Goal: Browse casually

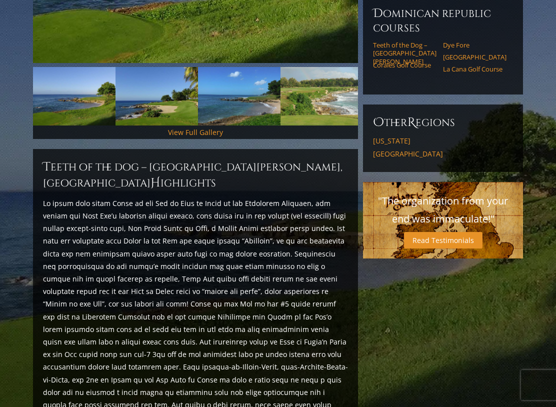
scroll to position [323, 0]
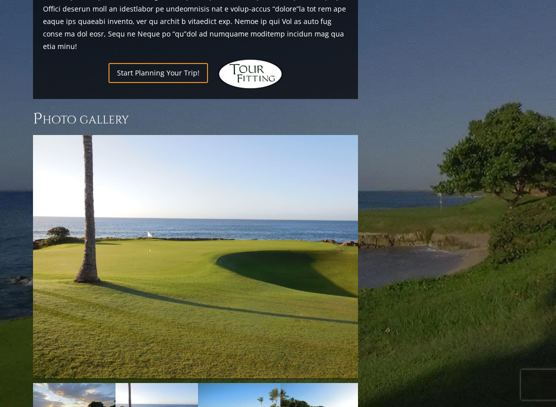
click at [353, 213] on img at bounding box center [195, 258] width 325 height 244
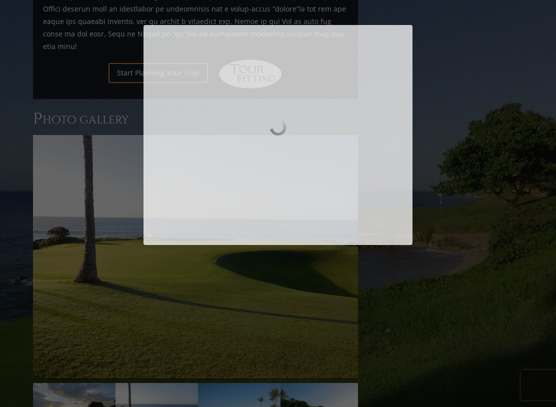
click at [345, 211] on div at bounding box center [278, 135] width 269 height 220
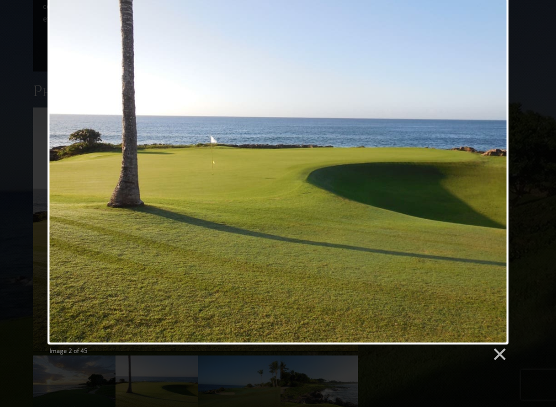
click at [482, 166] on link at bounding box center [361, 171] width 295 height 347
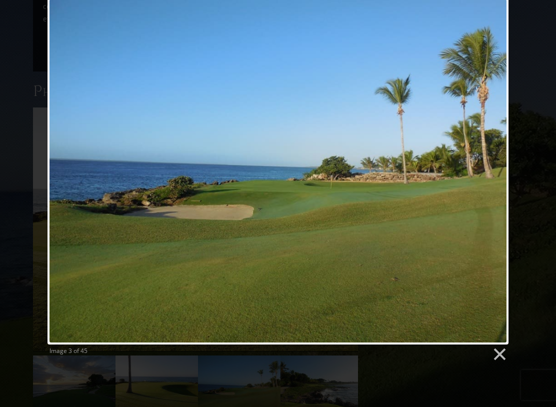
click at [496, 169] on link at bounding box center [361, 170] width 295 height 347
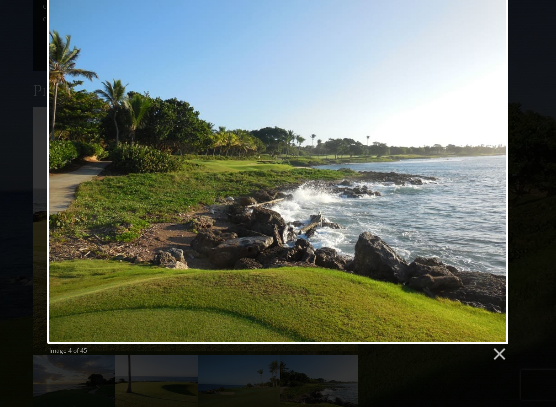
click at [498, 166] on link at bounding box center [361, 170] width 295 height 347
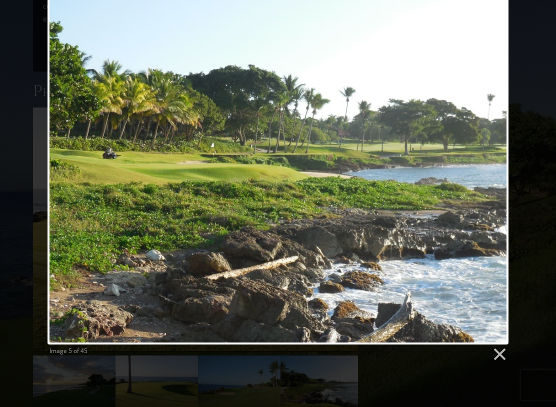
click at [497, 166] on link at bounding box center [361, 170] width 295 height 347
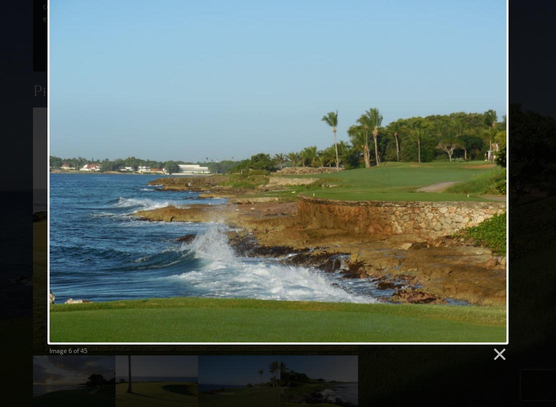
click at [495, 167] on link at bounding box center [361, 170] width 295 height 347
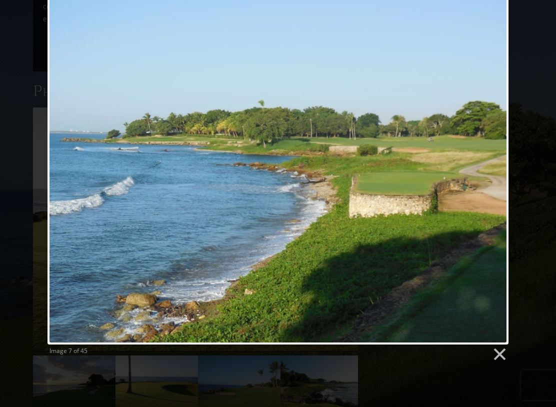
click at [498, 168] on link at bounding box center [361, 170] width 295 height 347
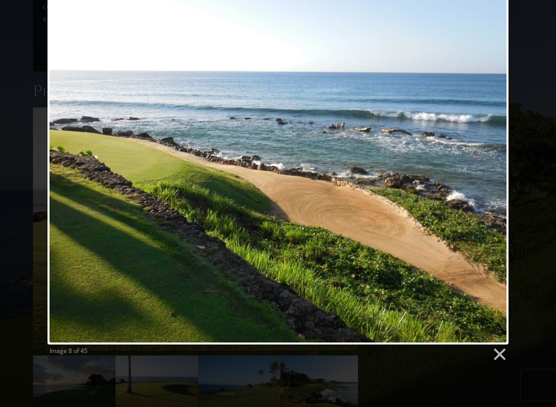
click at [497, 166] on link at bounding box center [361, 170] width 295 height 347
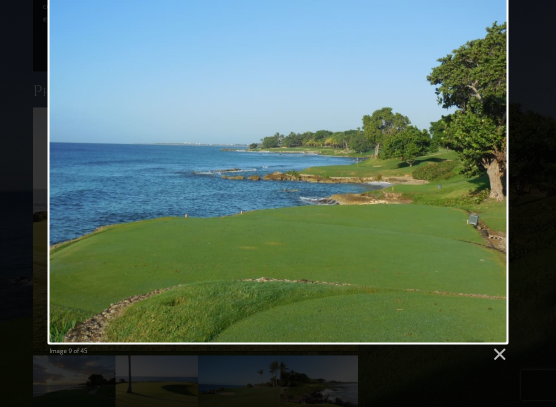
click at [496, 166] on link at bounding box center [361, 170] width 295 height 347
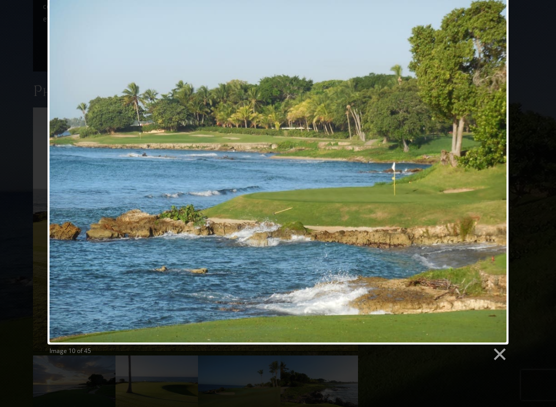
click at [497, 166] on link at bounding box center [361, 170] width 295 height 347
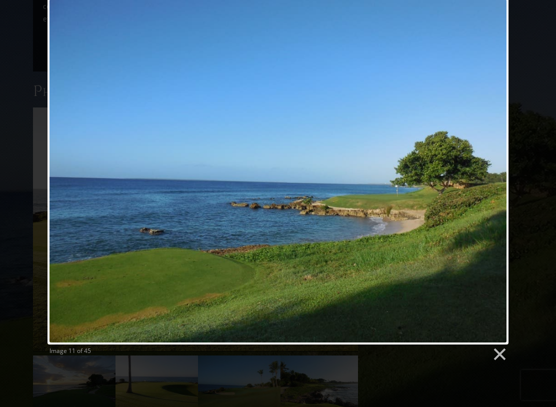
click at [494, 170] on link at bounding box center [361, 170] width 295 height 347
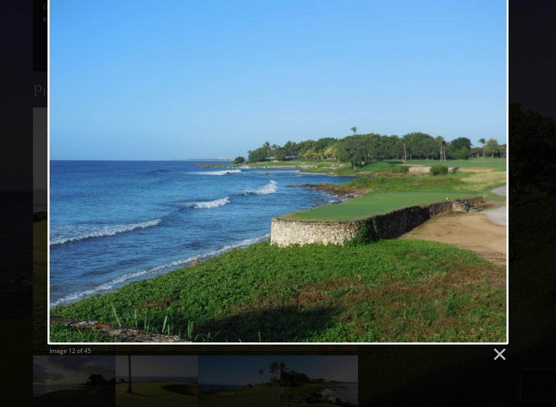
click at [497, 167] on link at bounding box center [361, 170] width 295 height 347
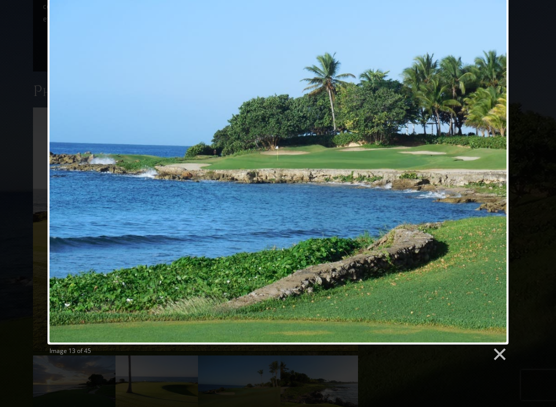
click at [14, 10] on div "Image 13 of 45" at bounding box center [278, 179] width 556 height 365
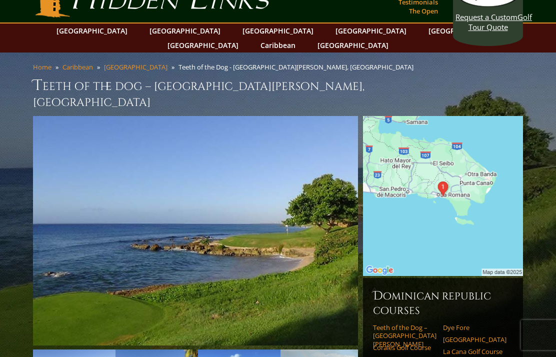
scroll to position [0, 0]
